Goal: Navigation & Orientation: Understand site structure

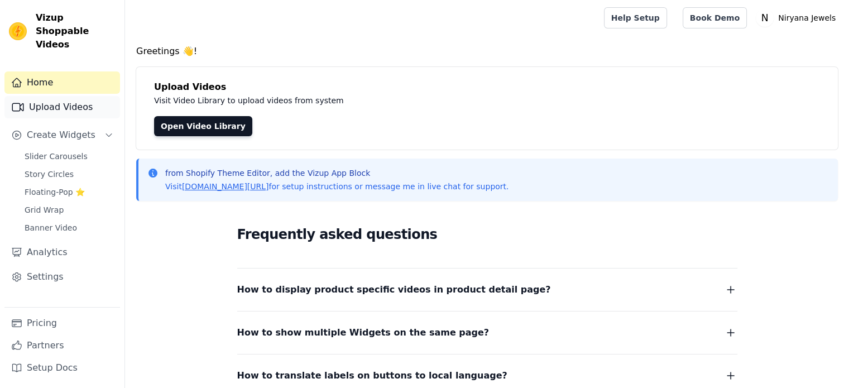
click at [56, 98] on link "Upload Videos" at bounding box center [62, 107] width 116 height 22
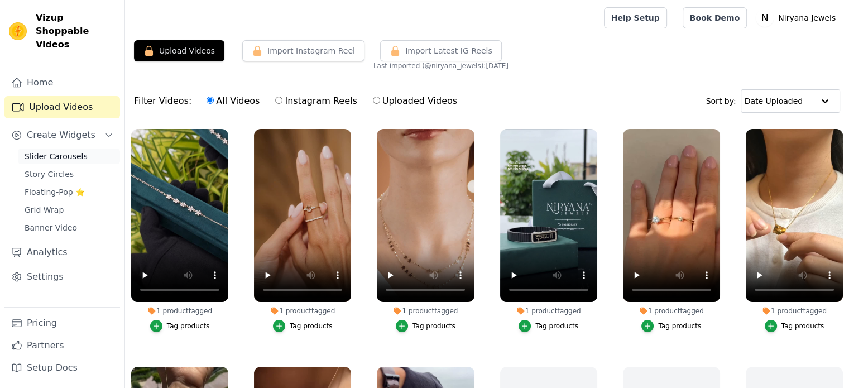
click at [51, 151] on span "Slider Carousels" at bounding box center [56, 156] width 63 height 11
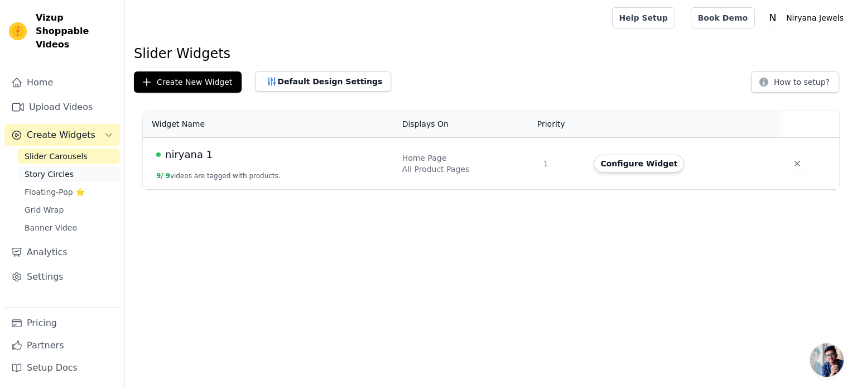
click at [54, 169] on span "Story Circles" at bounding box center [49, 174] width 49 height 11
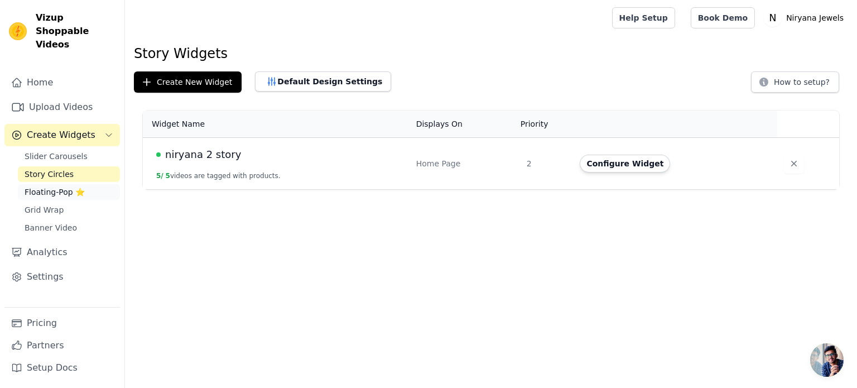
click at [56, 186] on span "Floating-Pop ⭐" at bounding box center [55, 191] width 60 height 11
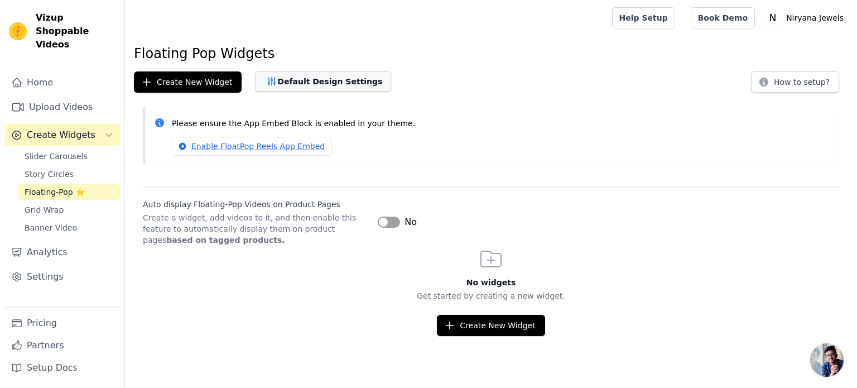
click at [292, 86] on button "Default Design Settings" at bounding box center [323, 81] width 136 height 20
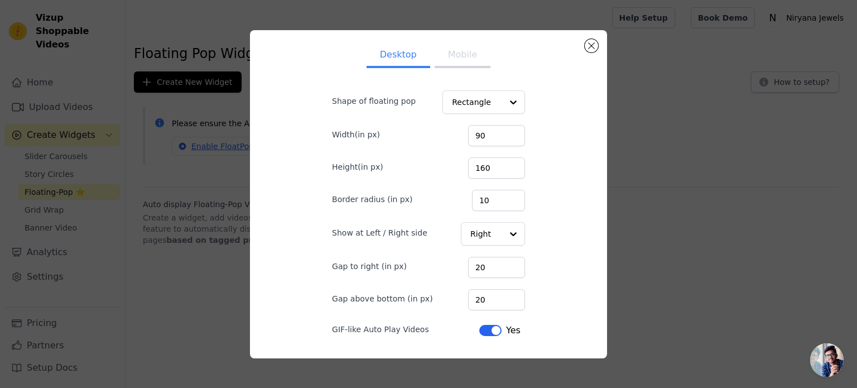
scroll to position [63, 0]
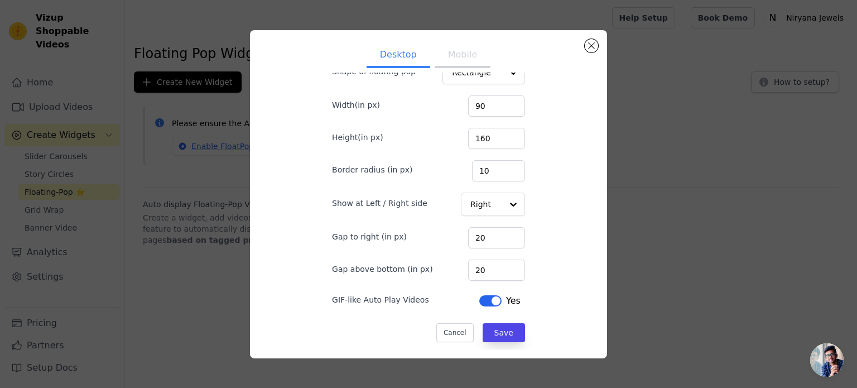
click at [120, 246] on div "Set Floating Widget Defaults Desktop Mobile Shape of floating pop Rectangle Wid…" at bounding box center [428, 194] width 821 height 364
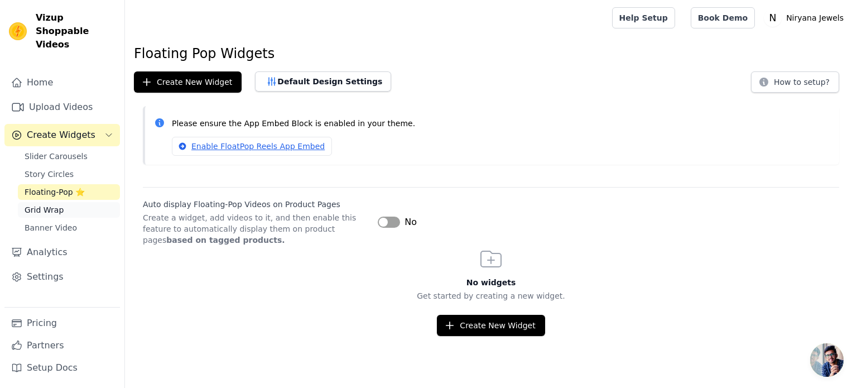
click at [70, 202] on link "Grid Wrap" at bounding box center [69, 210] width 102 height 16
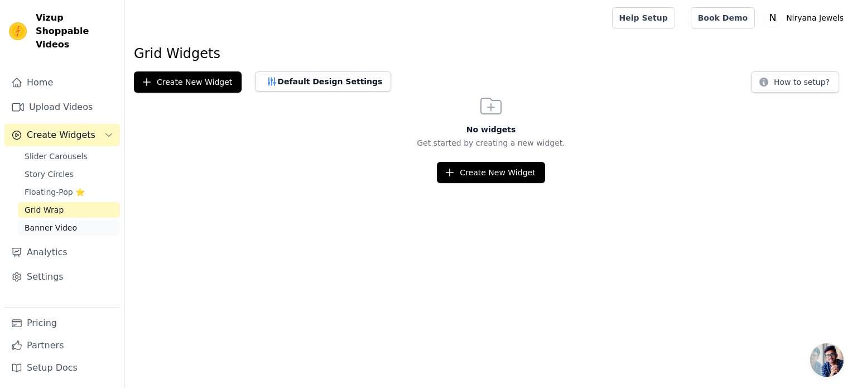
click at [67, 222] on span "Banner Video" at bounding box center [51, 227] width 52 height 11
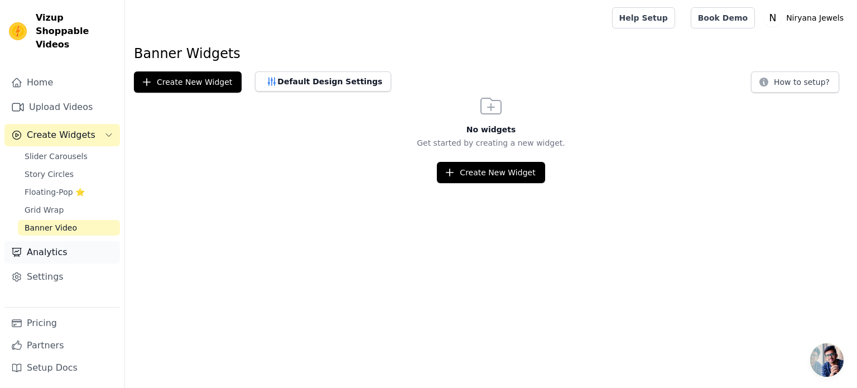
click at [70, 242] on link "Analytics" at bounding box center [62, 252] width 116 height 22
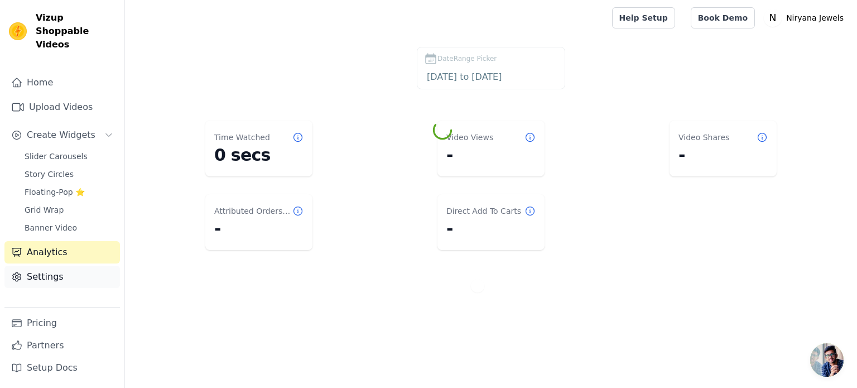
click at [69, 266] on link "Settings" at bounding box center [62, 277] width 116 height 22
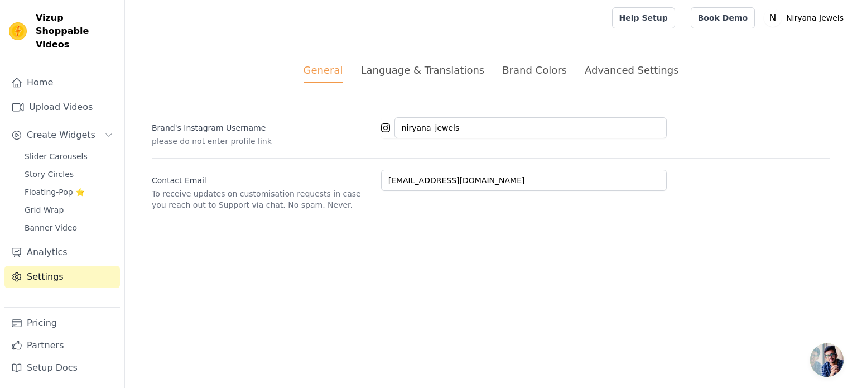
click at [68, 19] on span "Vizup Shoppable Videos" at bounding box center [76, 31] width 80 height 40
copy div "Vizup Shoppable Videos"
